Goal: Task Accomplishment & Management: Complete application form

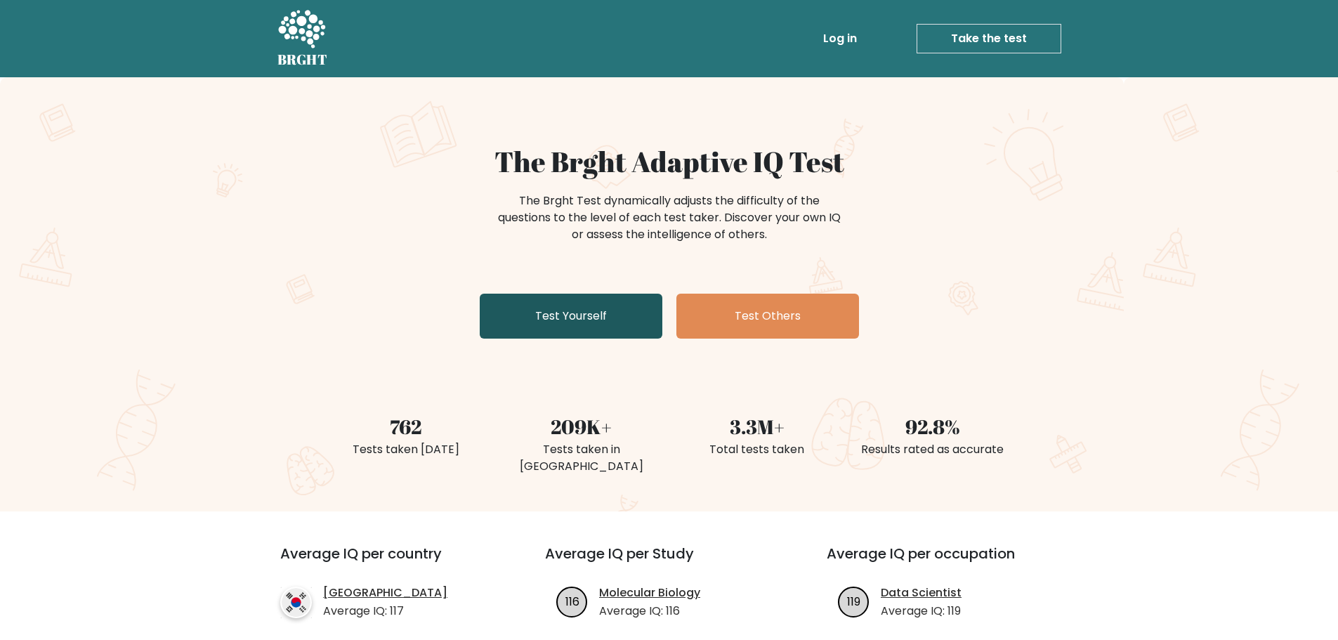
click at [557, 320] on link "Test Yourself" at bounding box center [571, 316] width 183 height 45
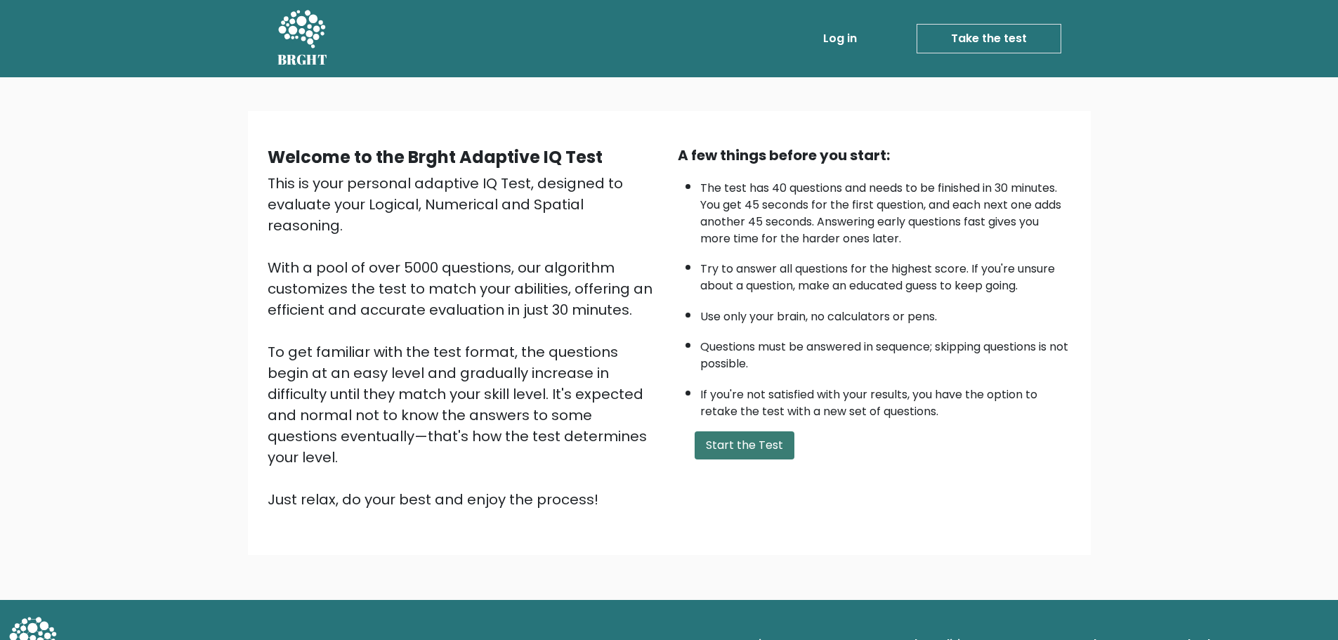
drag, startPoint x: 740, startPoint y: 440, endPoint x: 736, endPoint y: 448, distance: 8.8
click at [740, 441] on button "Start the Test" at bounding box center [745, 445] width 100 height 28
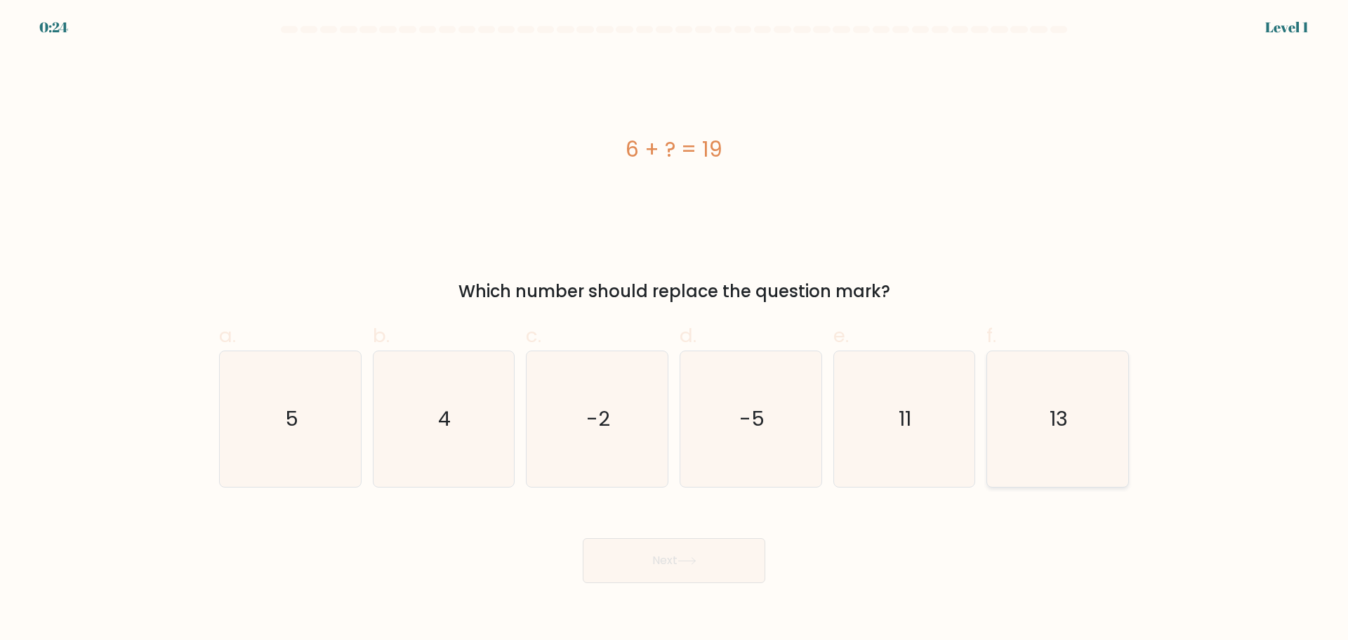
click at [1060, 433] on icon "13" at bounding box center [1058, 419] width 136 height 136
click at [675, 329] on input "f. 13" at bounding box center [674, 324] width 1 height 9
radio input "true"
click at [643, 574] on button "Next" at bounding box center [674, 560] width 183 height 45
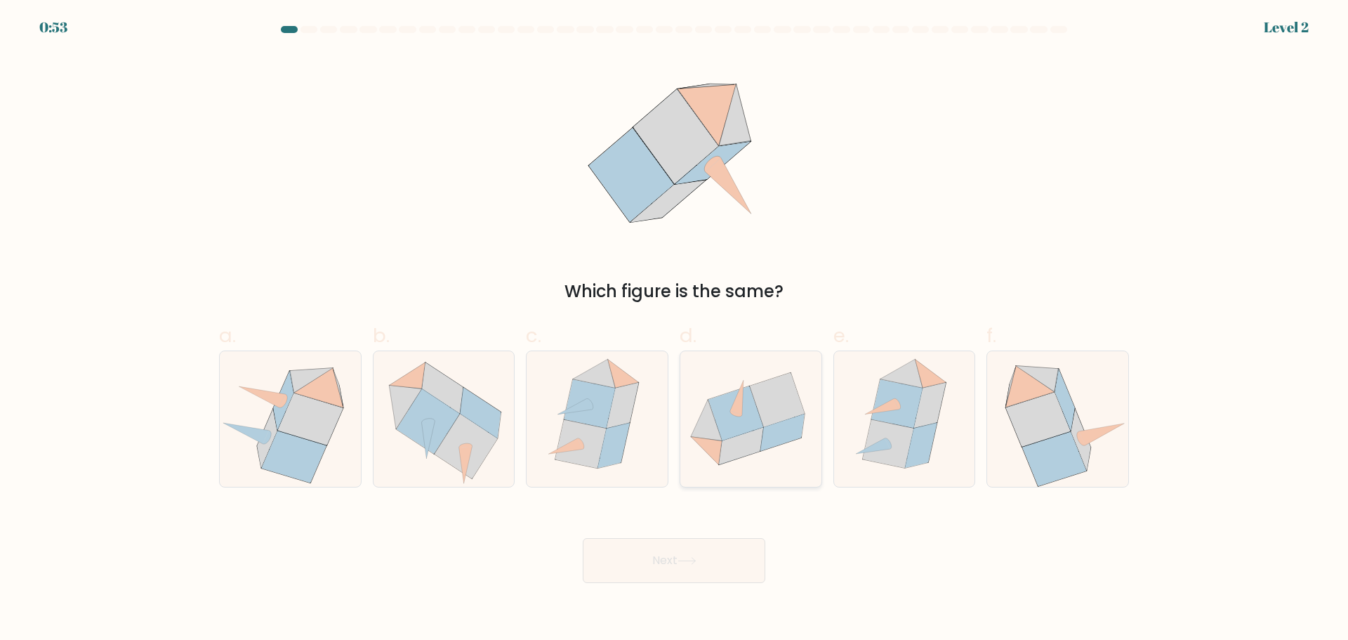
click at [730, 426] on icon at bounding box center [736, 413] width 55 height 55
click at [675, 329] on input "d." at bounding box center [674, 324] width 1 height 9
radio input "true"
click at [691, 550] on button "Next" at bounding box center [674, 560] width 183 height 45
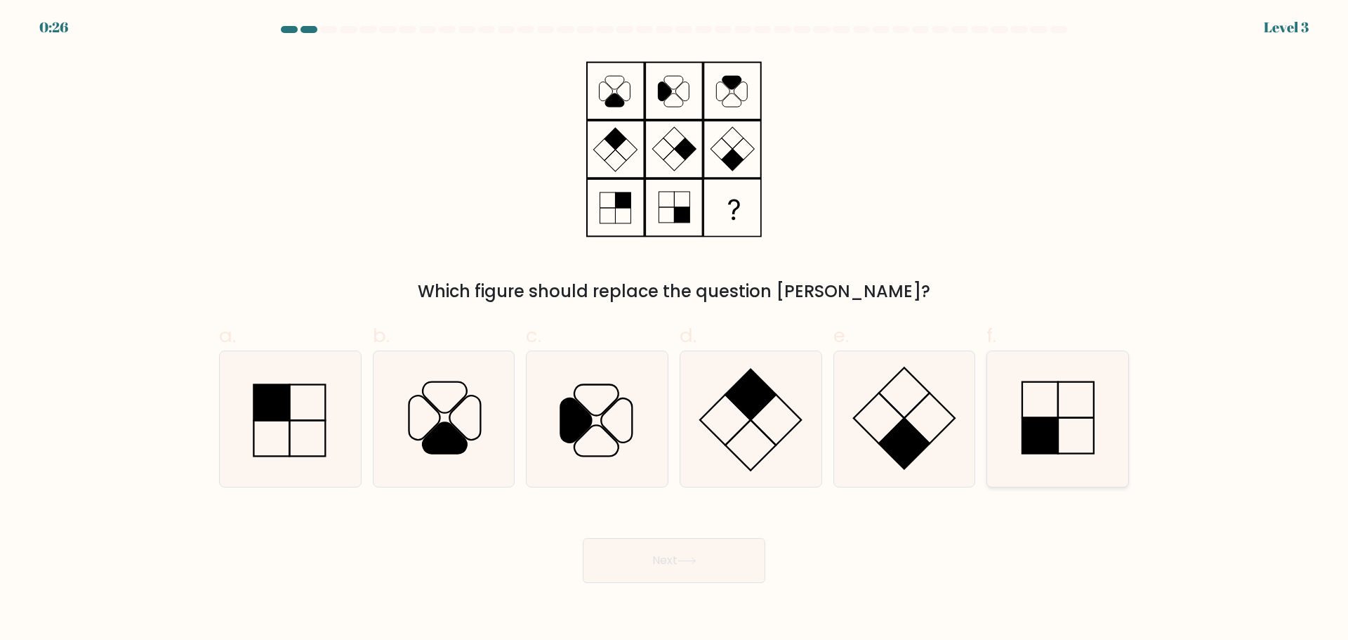
click at [1037, 426] on rect at bounding box center [1040, 435] width 36 height 36
click at [675, 329] on input "f." at bounding box center [674, 324] width 1 height 9
radio input "true"
click at [662, 568] on button "Next" at bounding box center [674, 560] width 183 height 45
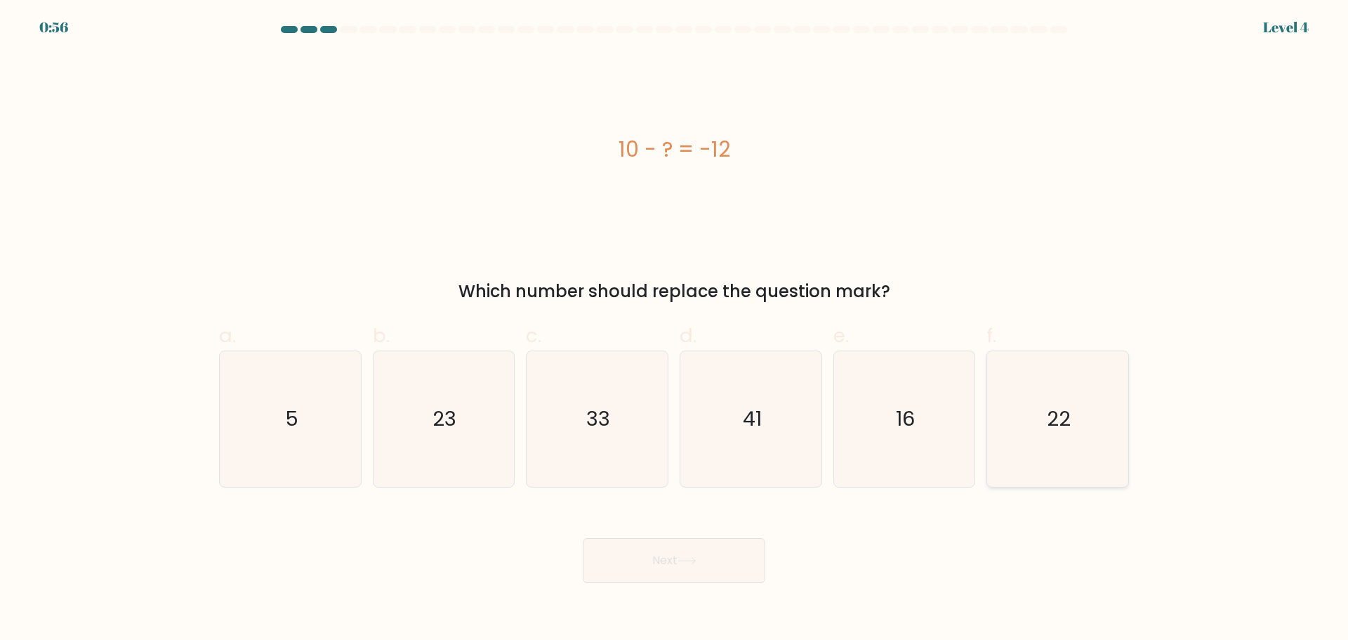
click at [1060, 430] on text "22" at bounding box center [1060, 419] width 24 height 28
click at [675, 329] on input "f. 22" at bounding box center [674, 324] width 1 height 9
radio input "true"
click at [681, 562] on icon at bounding box center [687, 561] width 19 height 8
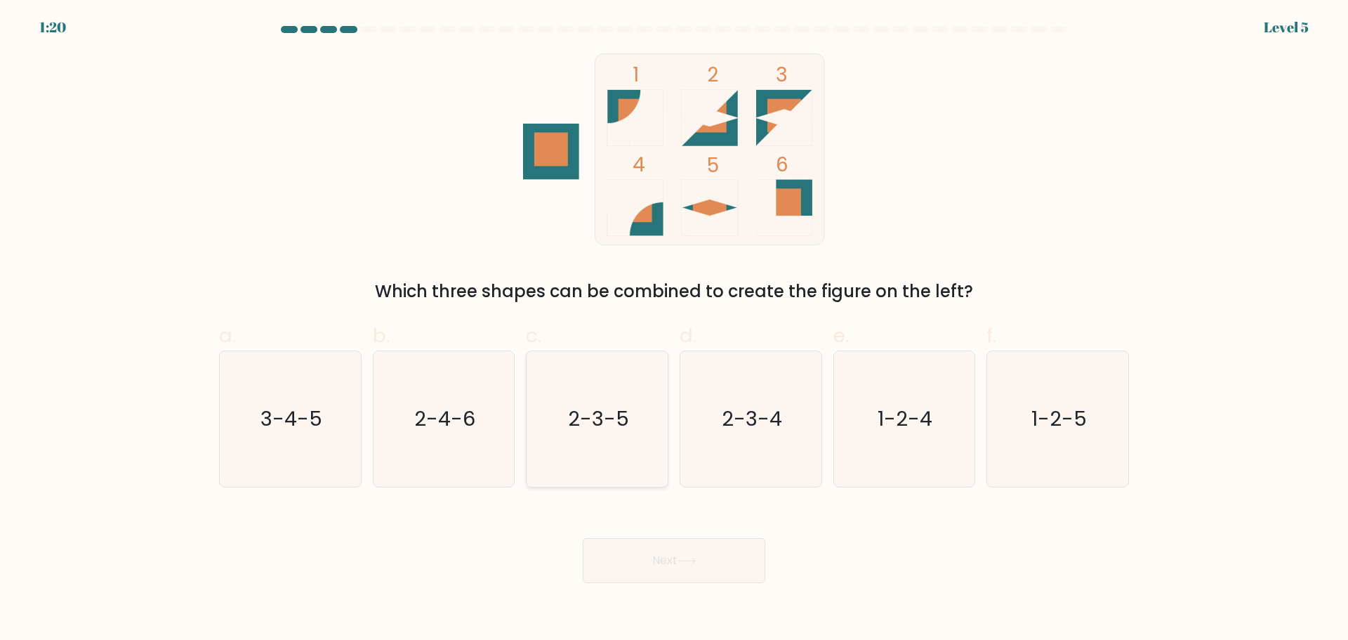
click at [574, 437] on icon "2-3-5" at bounding box center [598, 419] width 136 height 136
click at [674, 329] on input "c. 2-3-5" at bounding box center [674, 324] width 1 height 9
radio input "true"
click at [657, 556] on button "Next" at bounding box center [674, 560] width 183 height 45
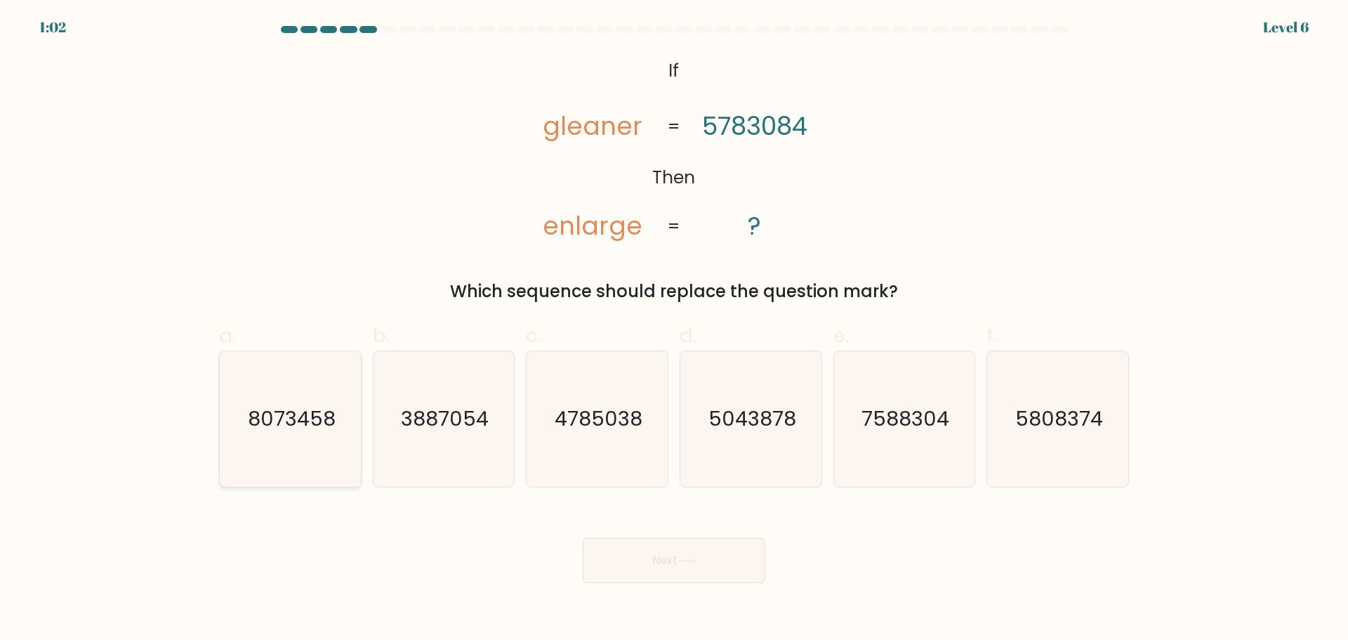
click at [301, 471] on icon "8073458" at bounding box center [291, 419] width 136 height 136
click at [674, 329] on input "a. 8073458" at bounding box center [674, 324] width 1 height 9
radio input "true"
click at [673, 563] on button "Next" at bounding box center [674, 560] width 183 height 45
